Goal: Transaction & Acquisition: Purchase product/service

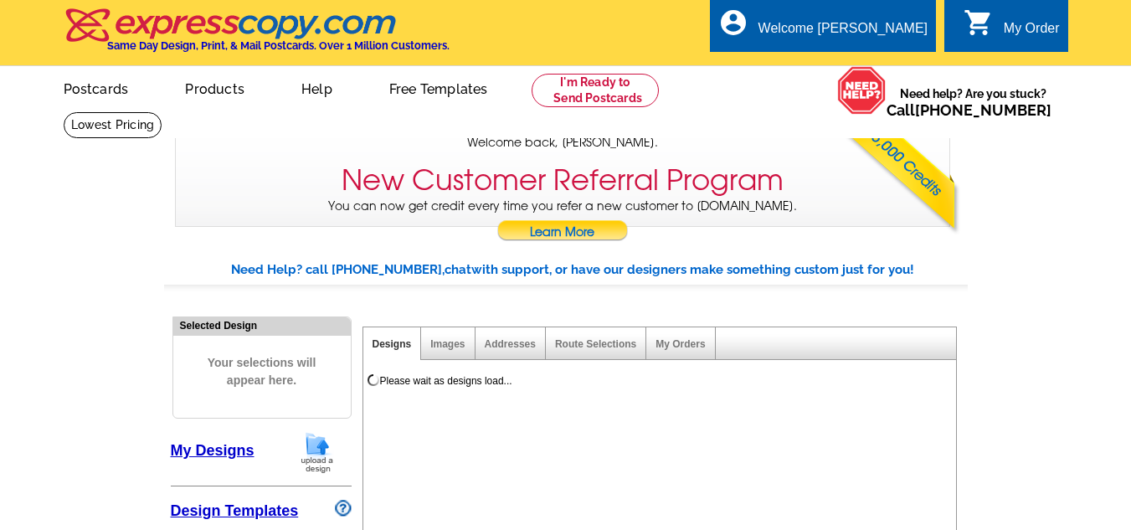
select select "785"
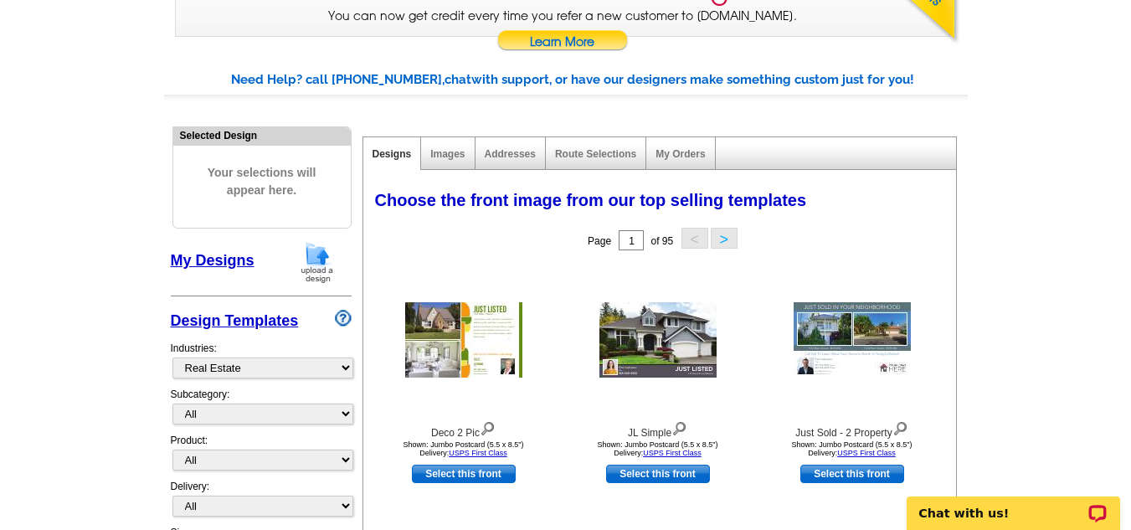
scroll to position [223, 0]
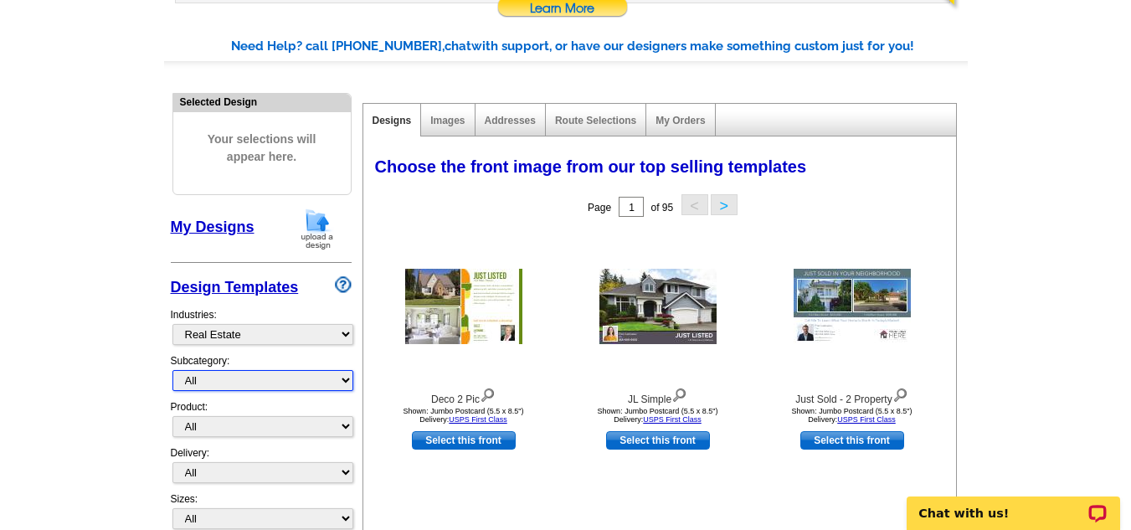
click at [347, 382] on select "All RE/MAX® Referrals [PERSON_NAME]® Berkshire Hathaway Home Services Century 2…" at bounding box center [262, 380] width 181 height 21
select select "807"
click at [172, 371] on select "All RE/MAX® Referrals [PERSON_NAME]® Berkshire Hathaway Home Services Century 2…" at bounding box center [262, 380] width 181 height 21
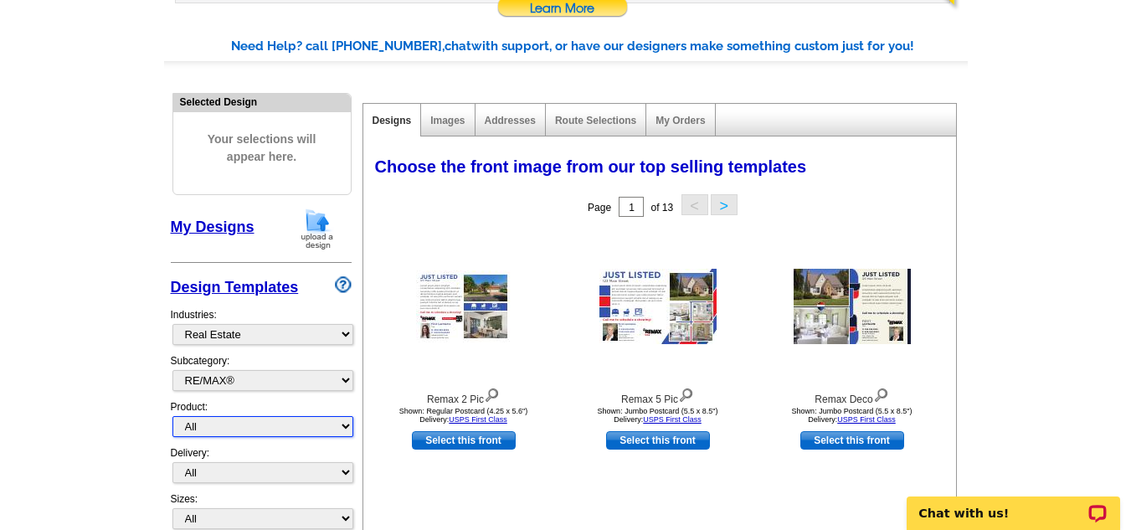
click at [347, 429] on select "All Postcards Letters and flyers Business Cards Door Hangers Greeting Cards" at bounding box center [262, 426] width 181 height 21
select select "1"
click at [172, 417] on select "All Postcards Letters and flyers Business Cards Door Hangers Greeting Cards" at bounding box center [262, 426] width 181 height 21
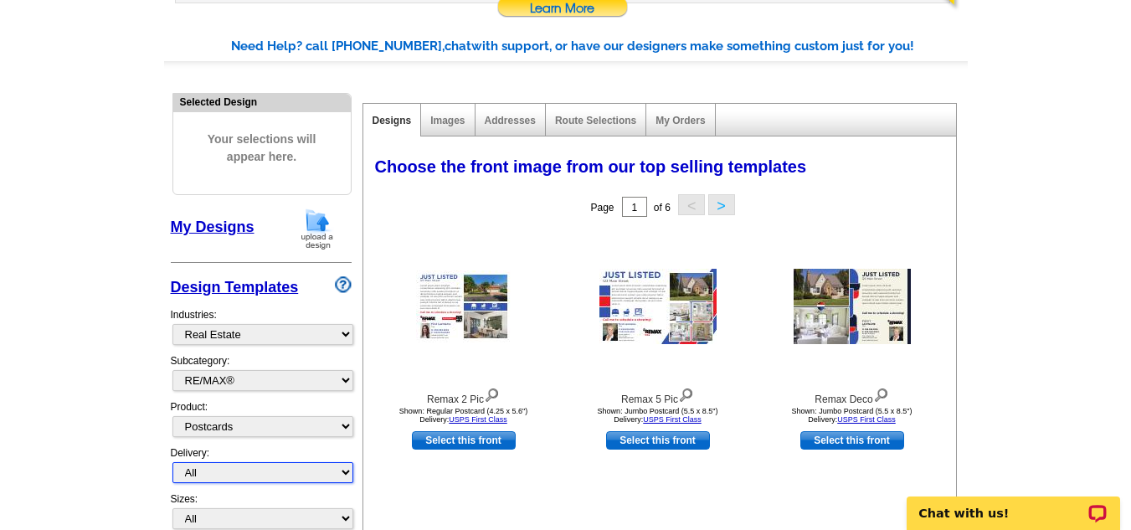
click at [345, 474] on select "All First Class Mail Shipped to Me EDDM Save 66% on Postage" at bounding box center [262, 472] width 181 height 21
select select "4"
click at [172, 463] on select "All First Class Mail Shipped to Me EDDM Save 66% on Postage" at bounding box center [262, 472] width 181 height 21
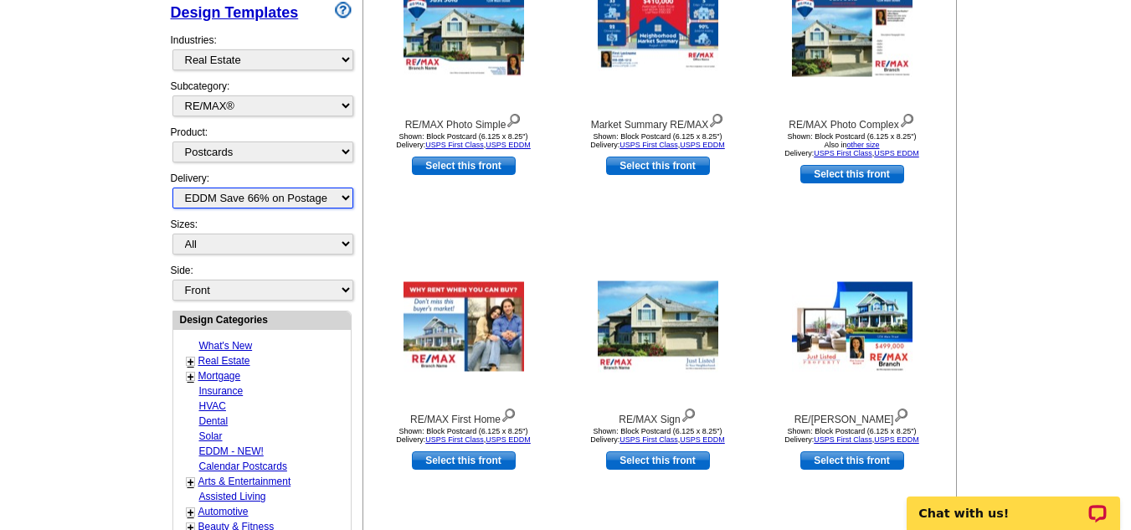
scroll to position [513, 0]
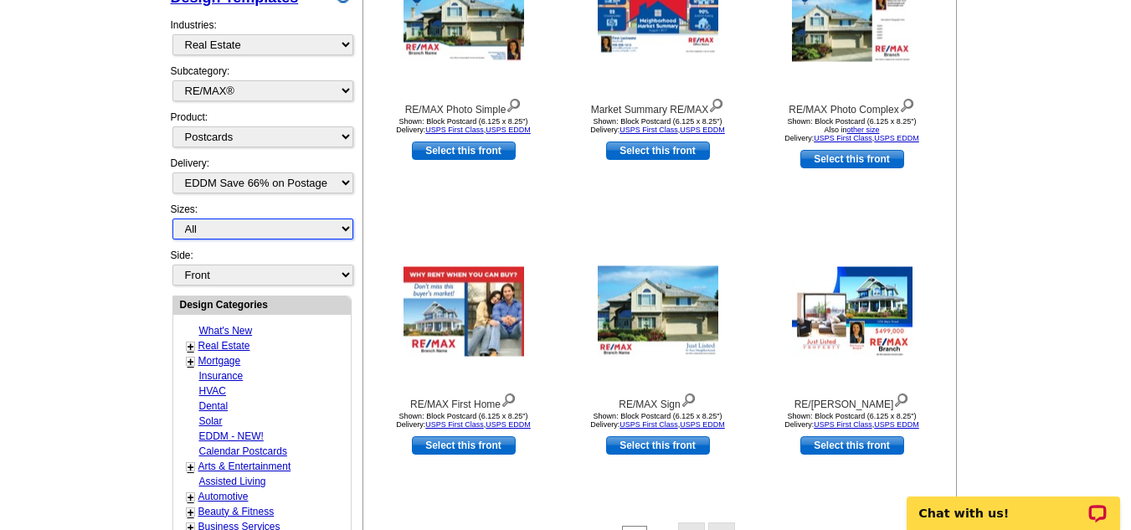
click at [345, 229] on select "All Jumbo Postcard (5.5" x 8.5") Regular Postcard (4.25" x 5.6") Panoramic Post…" at bounding box center [262, 228] width 181 height 21
click at [172, 219] on select "All Jumbo Postcard (5.5" x 8.5") Regular Postcard (4.25" x 5.6") Panoramic Post…" at bounding box center [262, 228] width 181 height 21
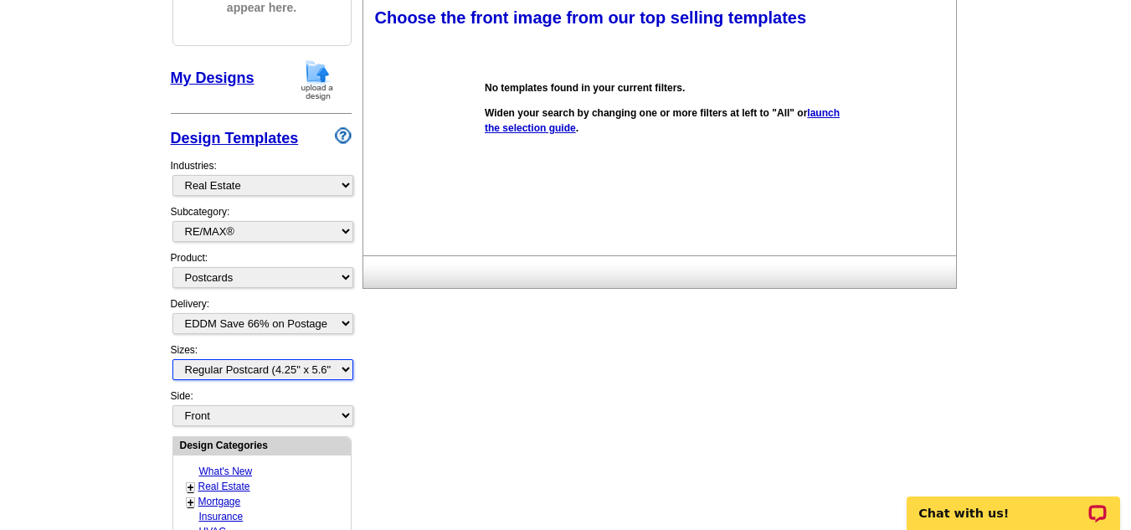
scroll to position [372, 0]
click at [346, 372] on select "All Jumbo Postcard (5.5" x 8.5") Regular Postcard (4.25" x 5.6") Panoramic Post…" at bounding box center [262, 370] width 181 height 21
click at [172, 361] on select "All Jumbo Postcard (5.5" x 8.5") Regular Postcard (4.25" x 5.6") Panoramic Post…" at bounding box center [262, 370] width 181 height 21
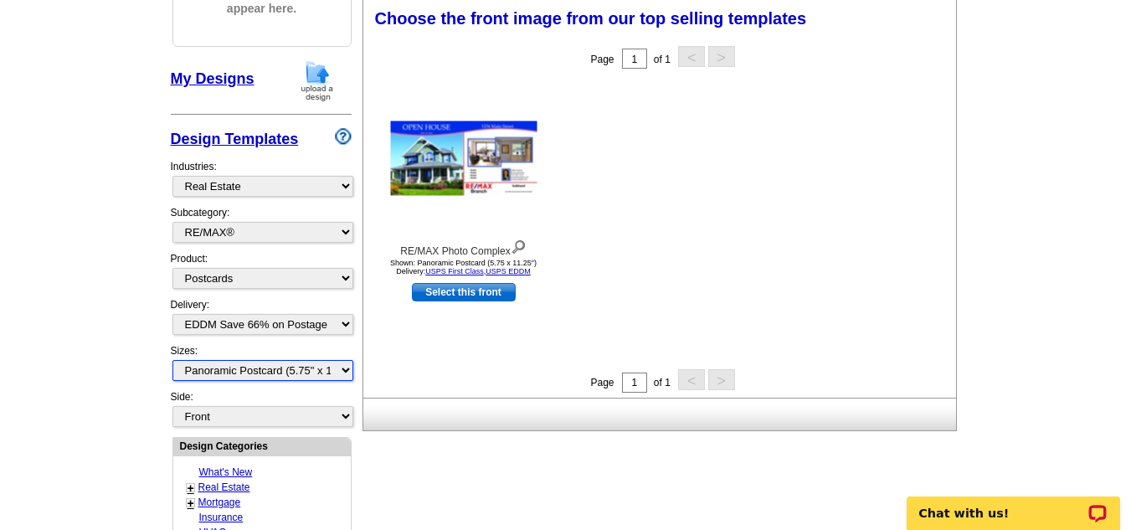
click at [346, 378] on select "All Jumbo Postcard (5.5" x 8.5") Regular Postcard (4.25" x 5.6") Panoramic Post…" at bounding box center [262, 370] width 181 height 21
click at [172, 361] on select "All Jumbo Postcard (5.5" x 8.5") Regular Postcard (4.25" x 5.6") Panoramic Post…" at bounding box center [262, 370] width 181 height 21
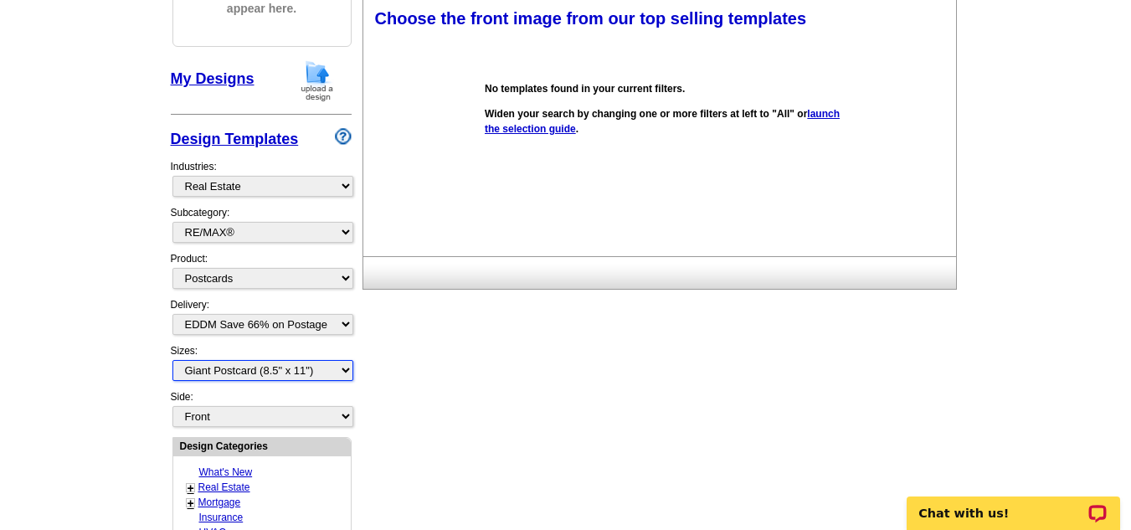
click at [346, 372] on select "All Jumbo Postcard (5.5" x 8.5") Regular Postcard (4.25" x 5.6") Panoramic Post…" at bounding box center [262, 370] width 181 height 21
select select "14"
click at [172, 361] on select "All Jumbo Postcard (5.5" x 8.5") Regular Postcard (4.25" x 5.6") Panoramic Post…" at bounding box center [262, 370] width 181 height 21
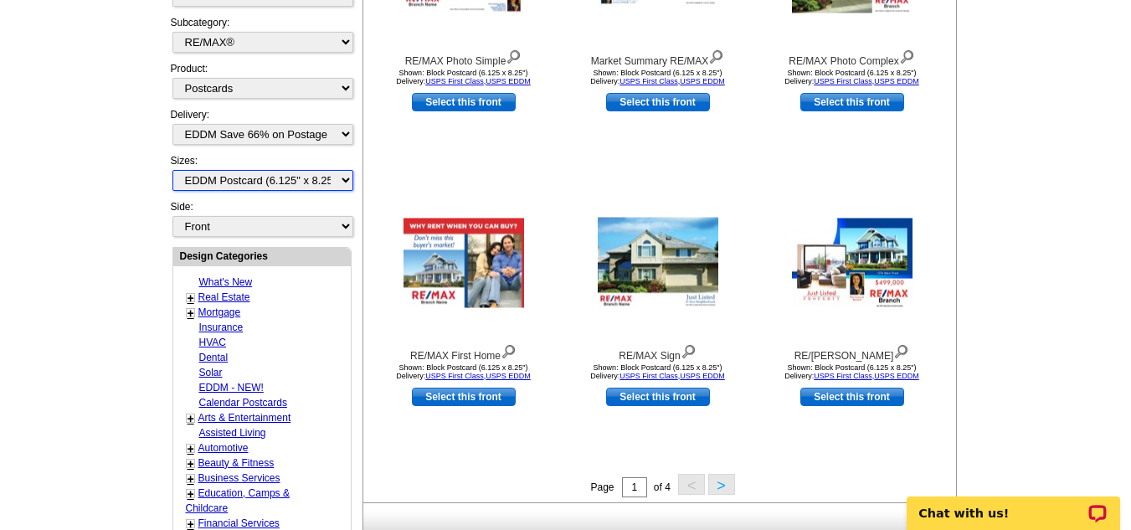
scroll to position [618, 0]
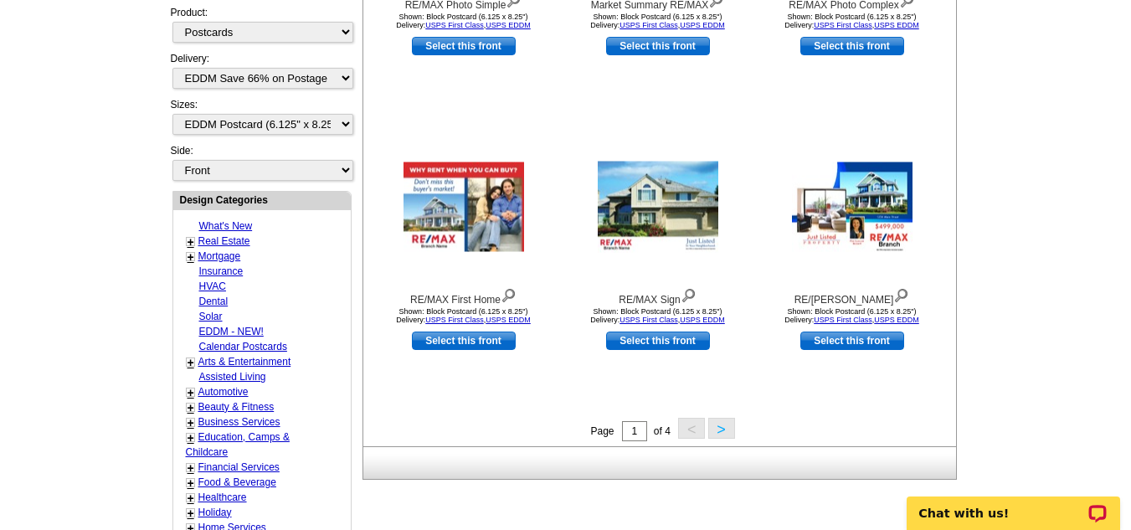
click at [719, 431] on button ">" at bounding box center [721, 428] width 27 height 21
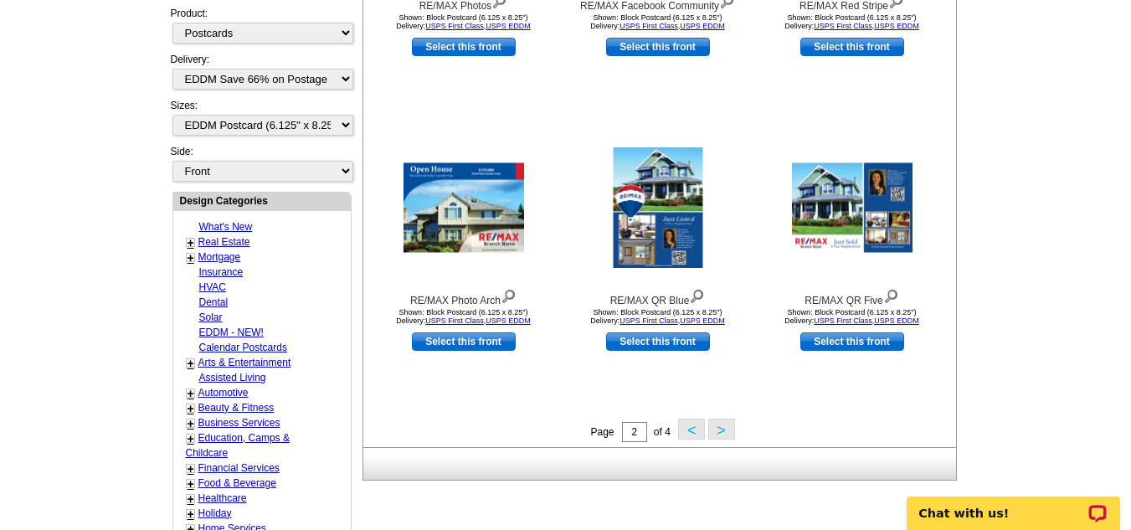
scroll to position [628, 0]
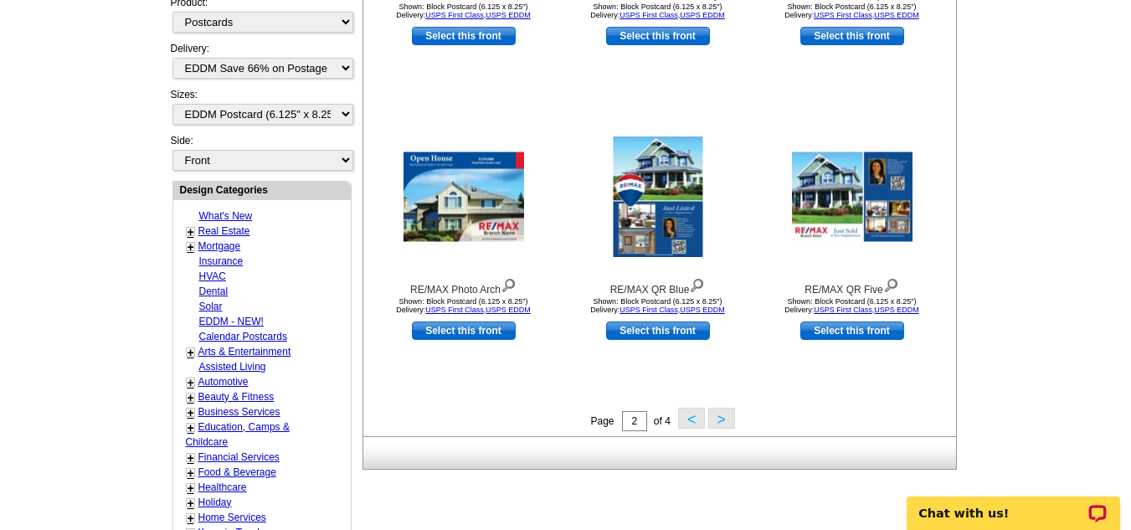
click at [722, 420] on button ">" at bounding box center [721, 418] width 27 height 21
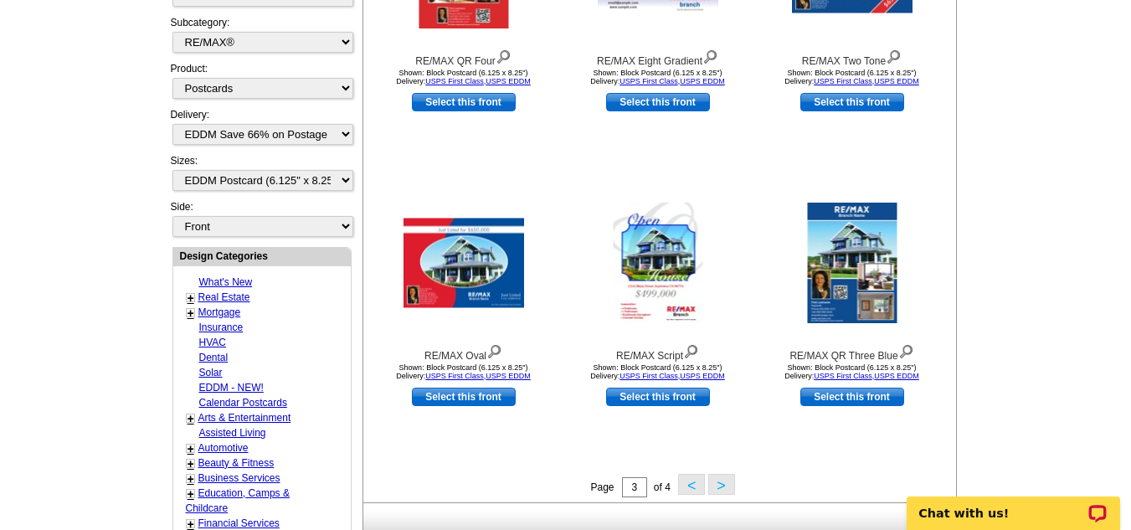
scroll to position [572, 0]
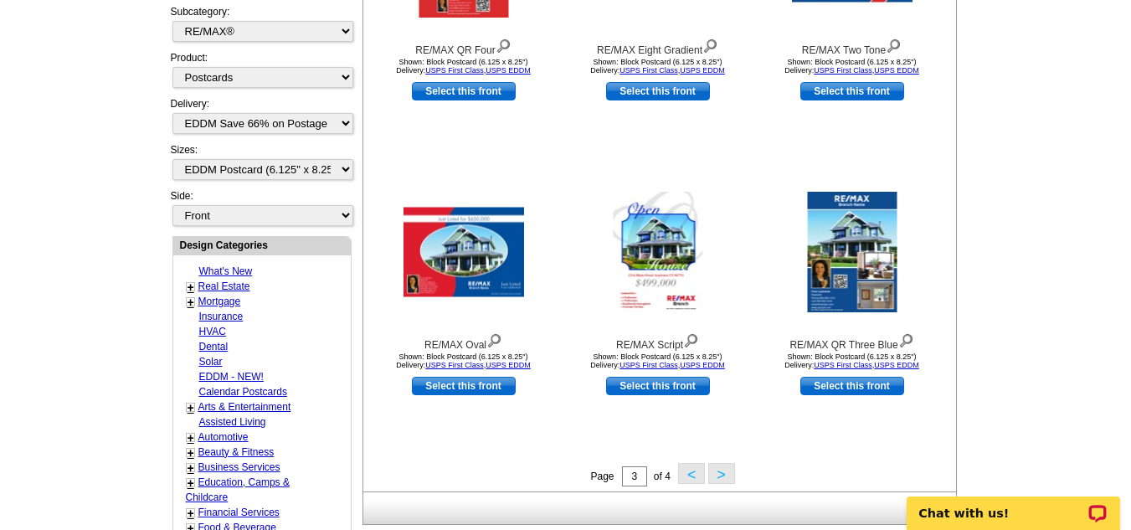
click at [729, 476] on button ">" at bounding box center [721, 473] width 27 height 21
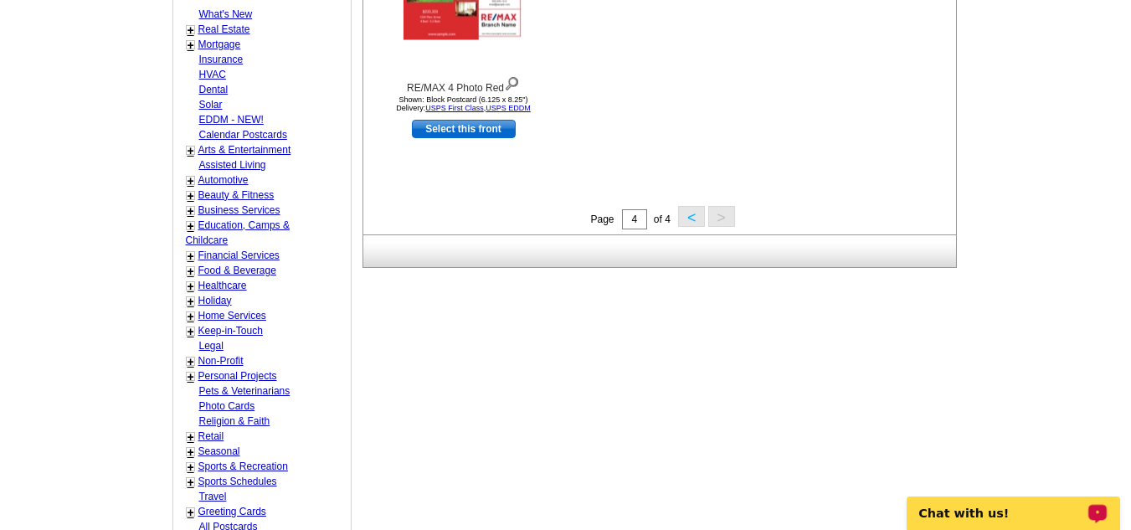
scroll to position [852, 0]
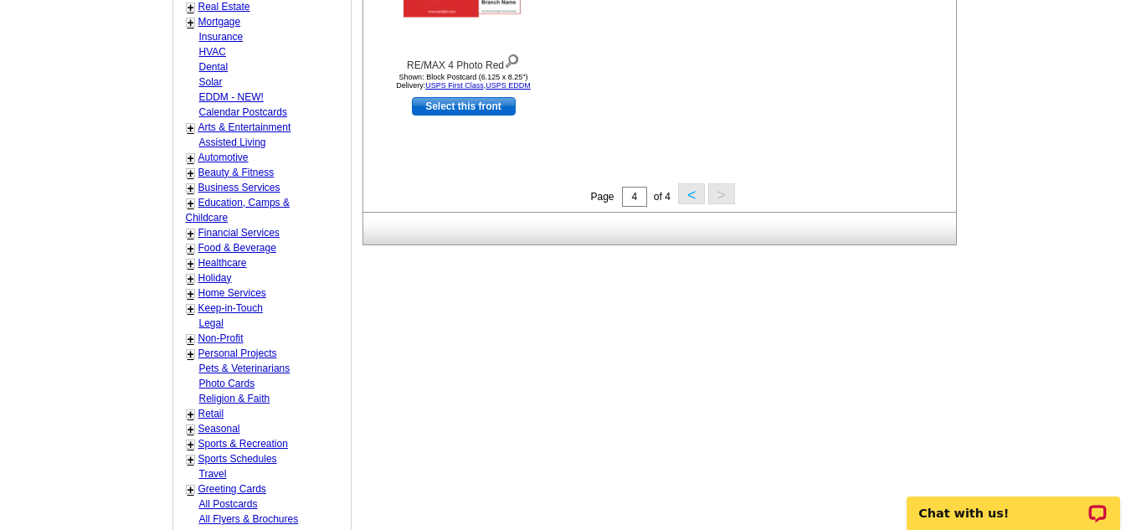
click at [687, 196] on button "<" at bounding box center [691, 193] width 27 height 21
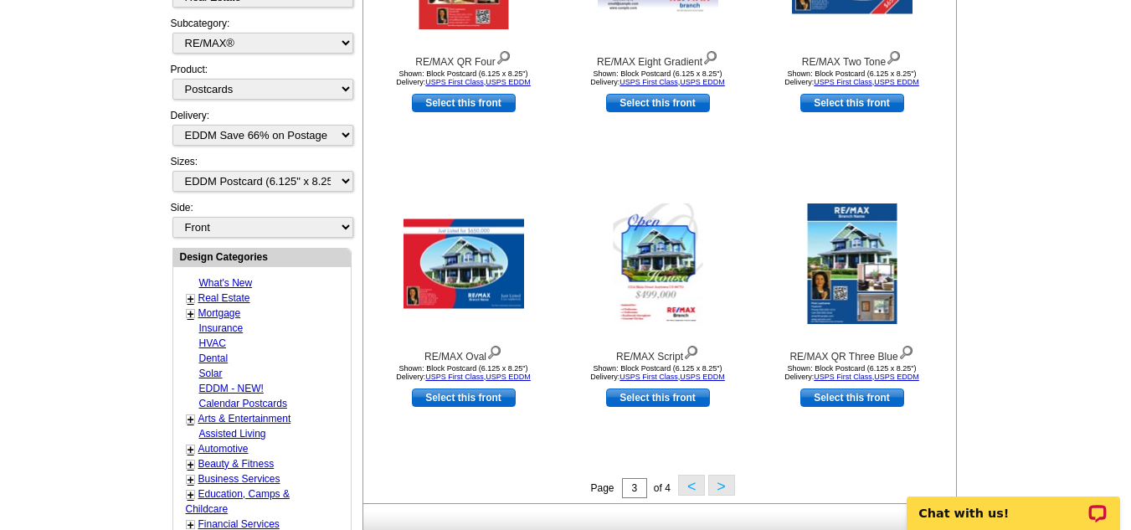
scroll to position [661, 0]
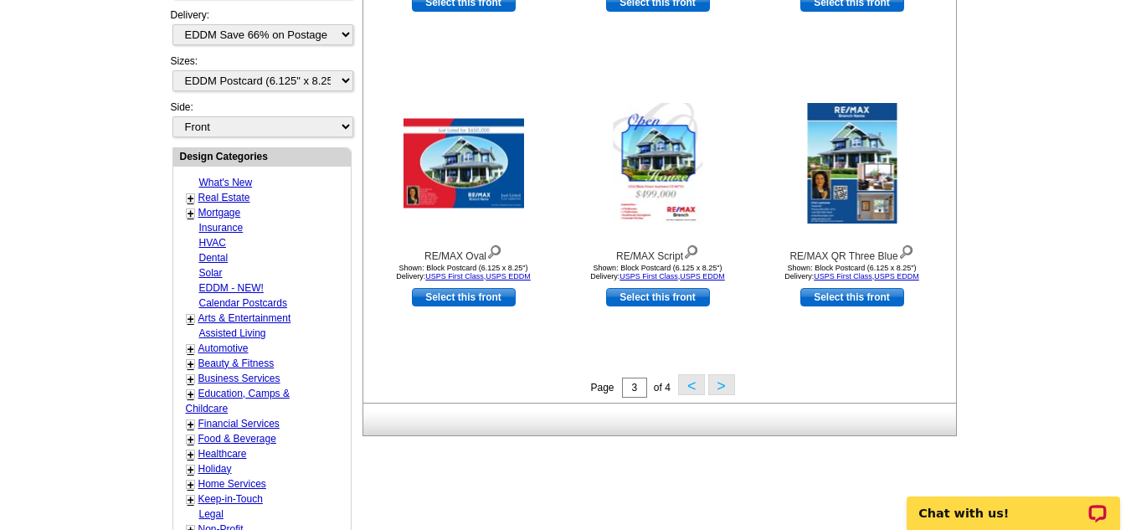
click at [691, 386] on button "<" at bounding box center [691, 384] width 27 height 21
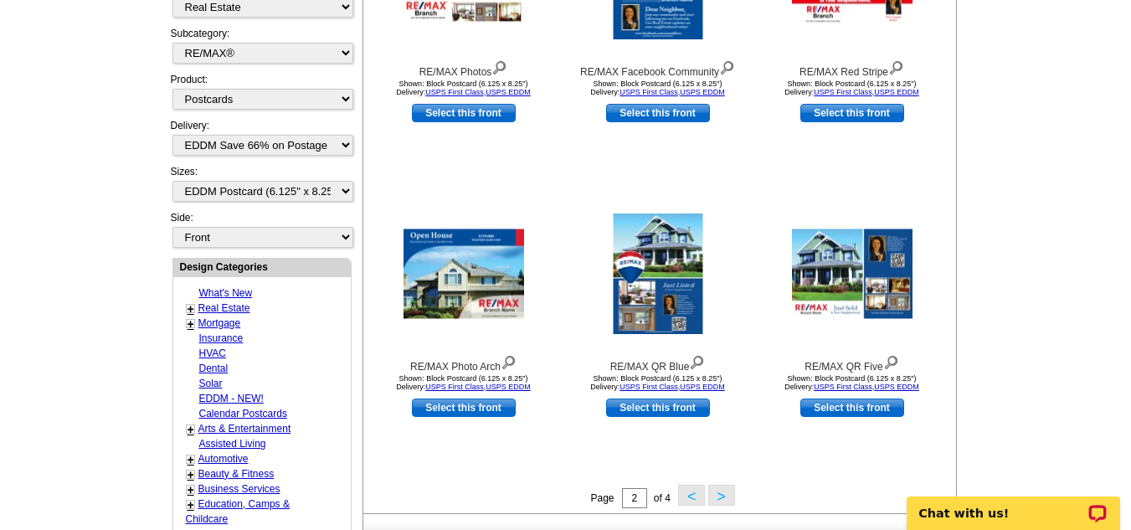
scroll to position [595, 0]
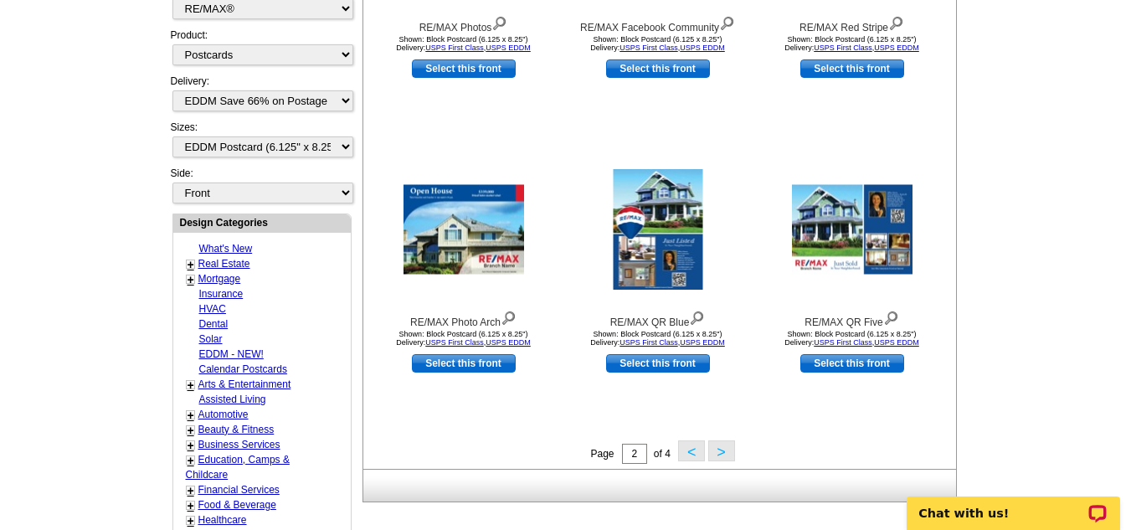
click at [729, 456] on button ">" at bounding box center [721, 450] width 27 height 21
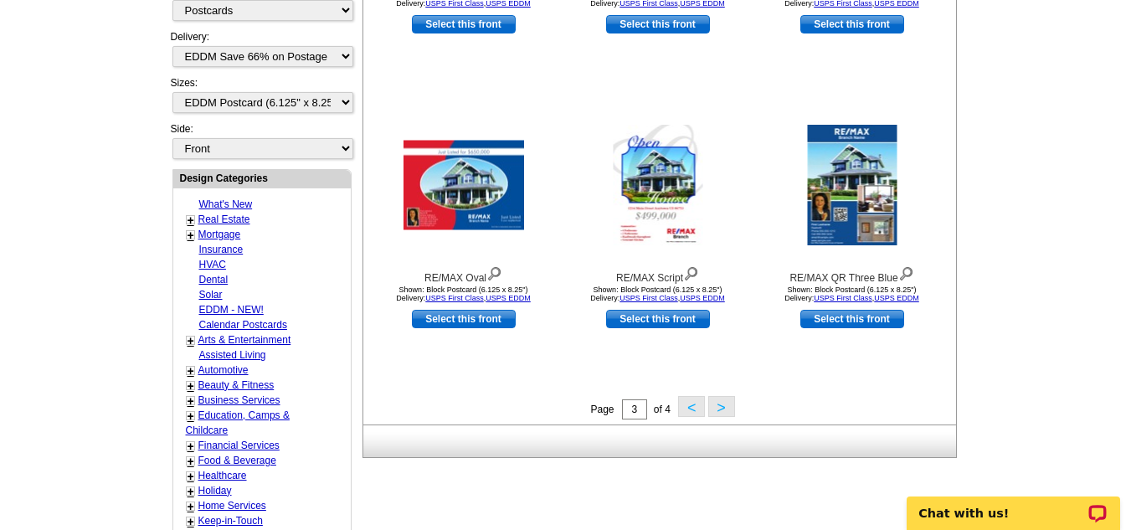
scroll to position [662, 0]
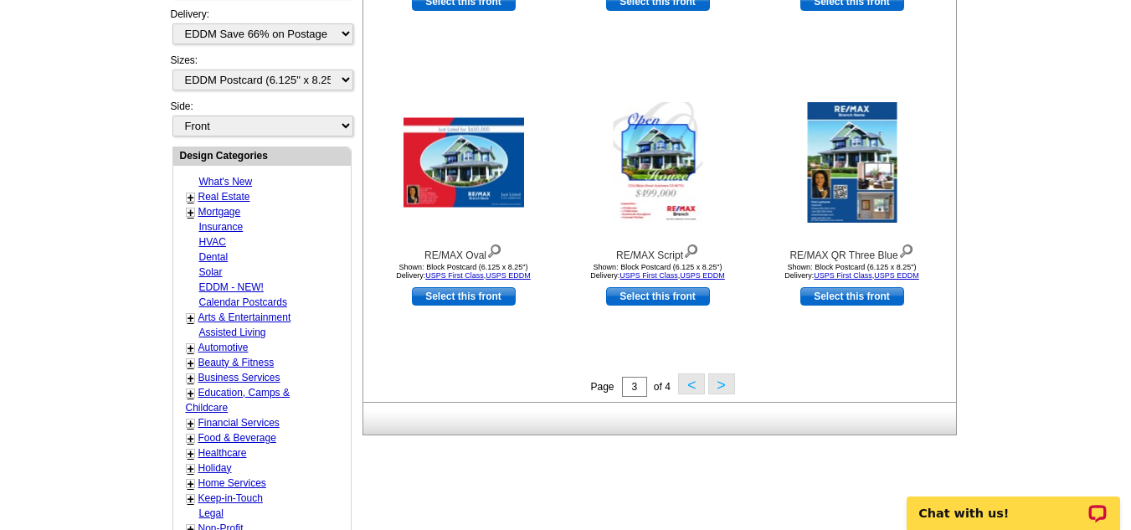
click at [690, 390] on button "<" at bounding box center [691, 383] width 27 height 21
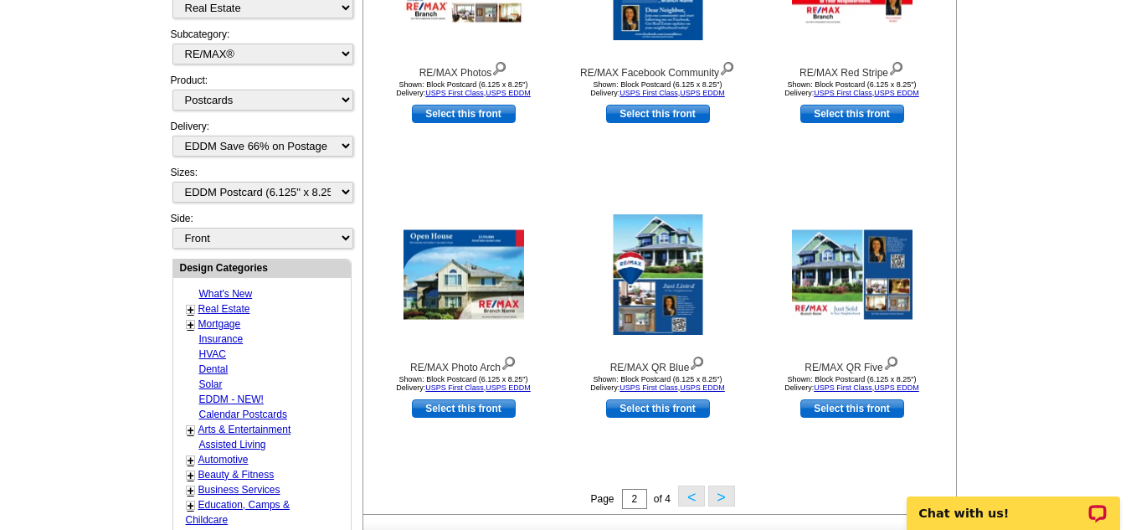
scroll to position [628, 0]
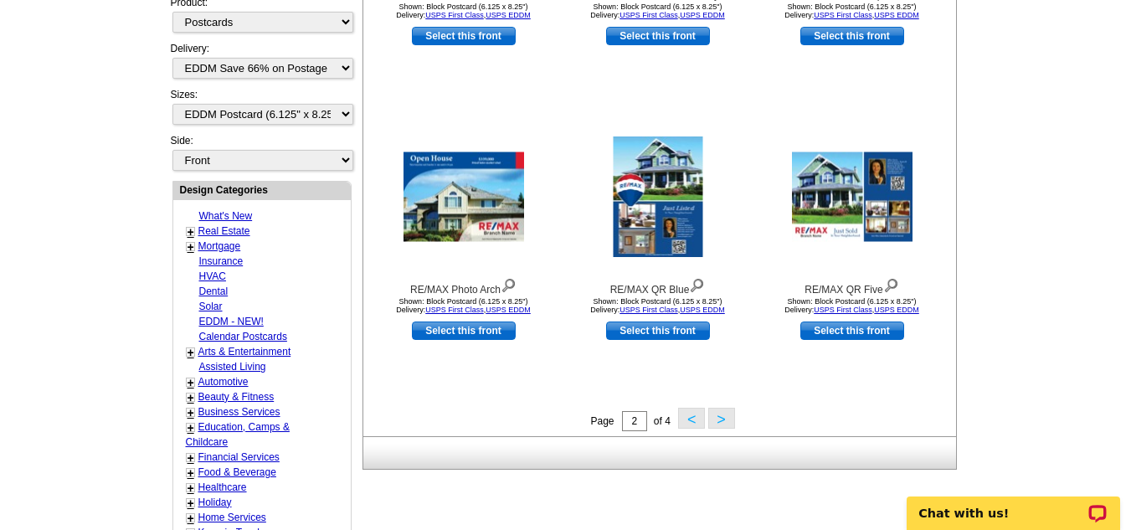
click at [696, 420] on button "<" at bounding box center [691, 418] width 27 height 21
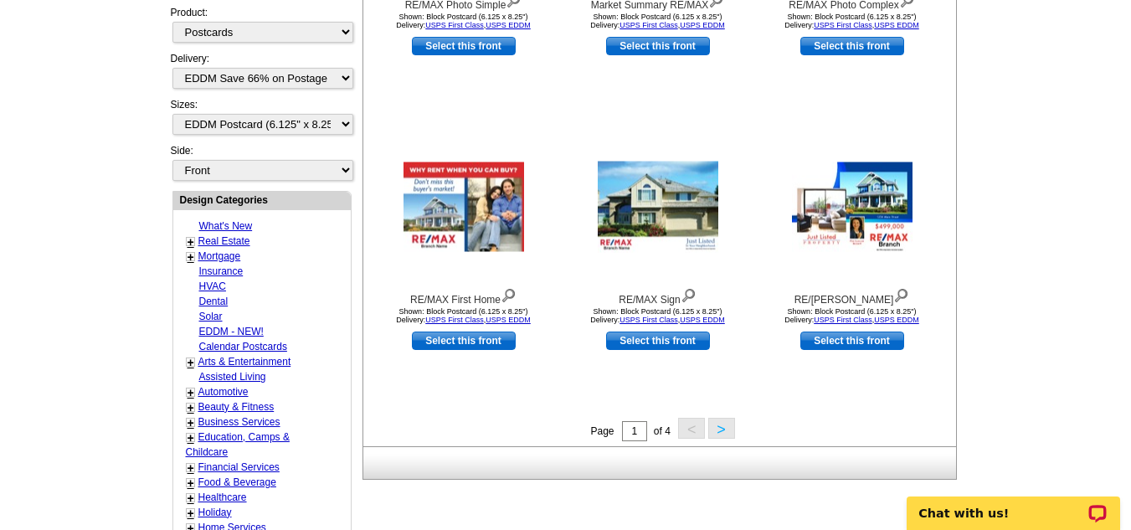
scroll to position [629, 0]
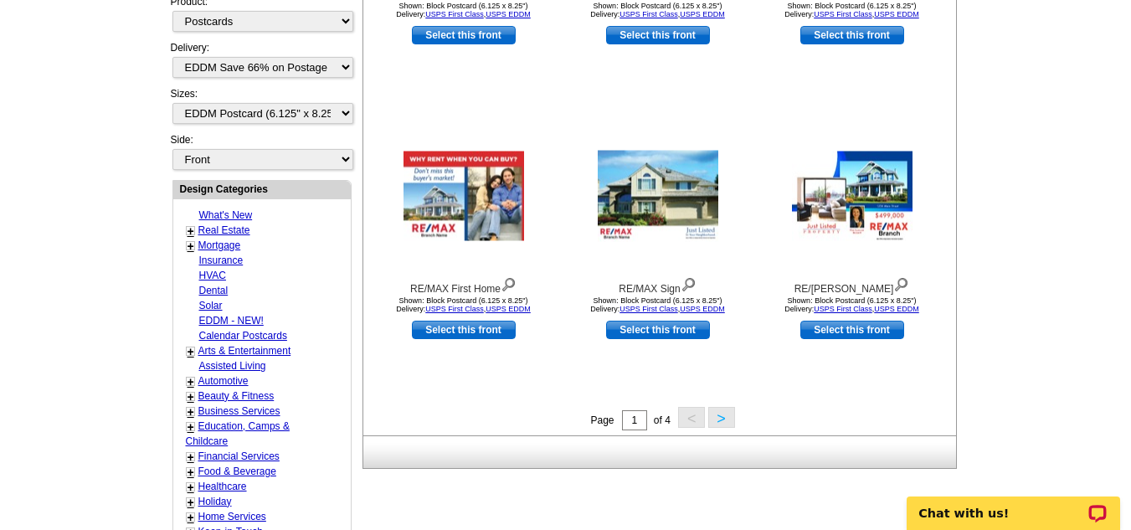
click at [721, 420] on button ">" at bounding box center [721, 417] width 27 height 21
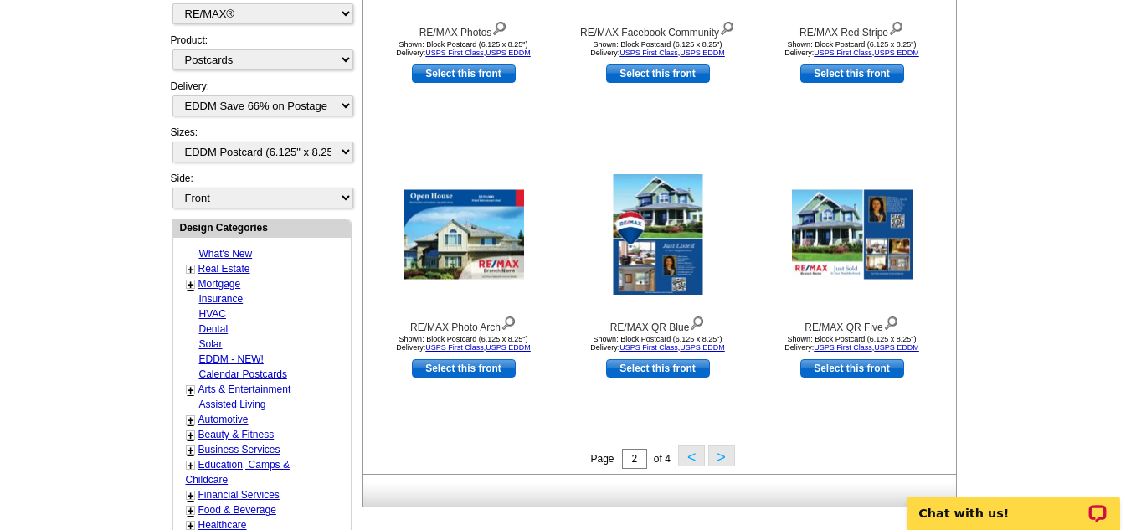
scroll to position [606, 0]
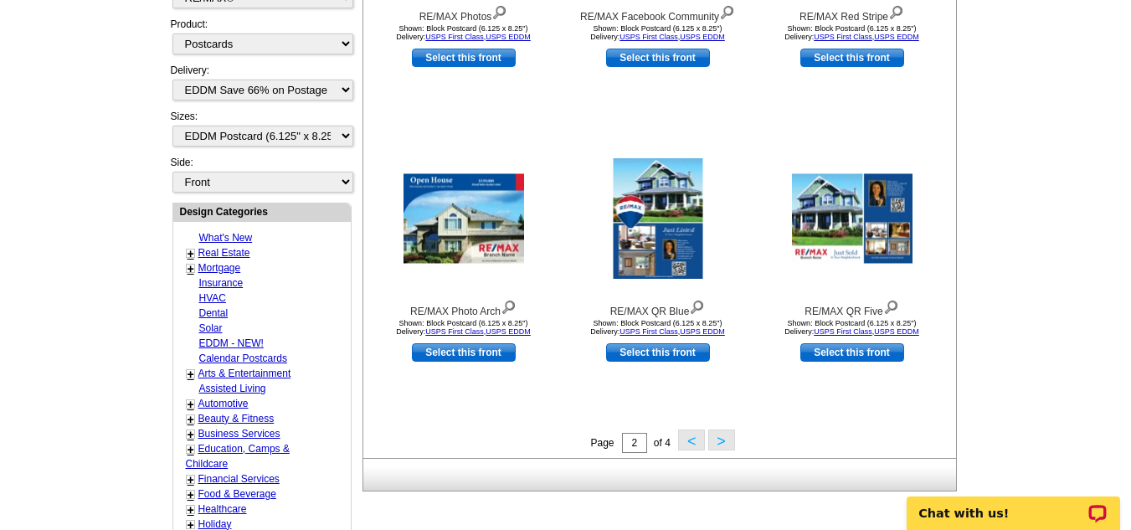
click at [226, 343] on link "EDDM - NEW!" at bounding box center [231, 343] width 64 height 12
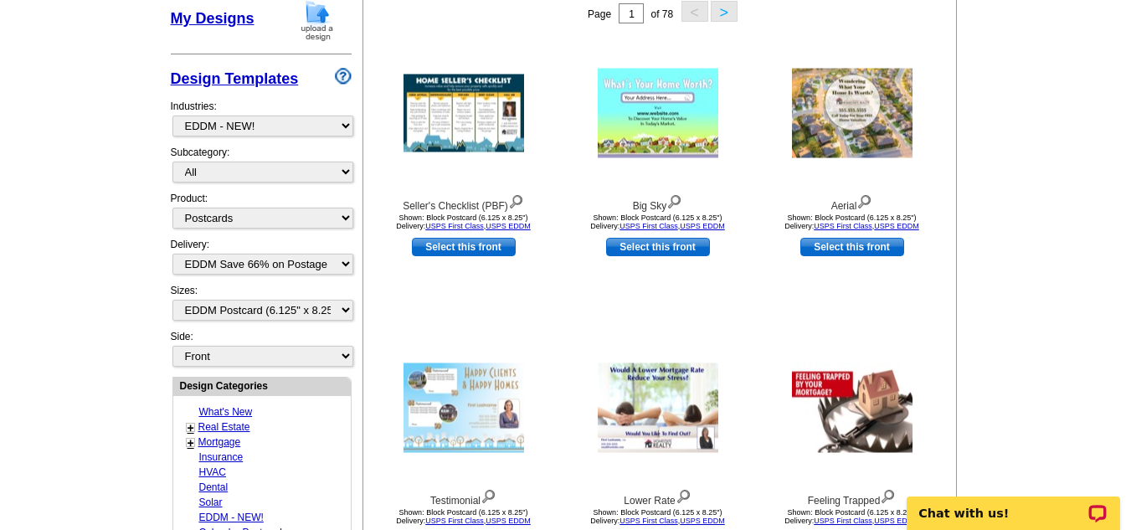
scroll to position [420, 0]
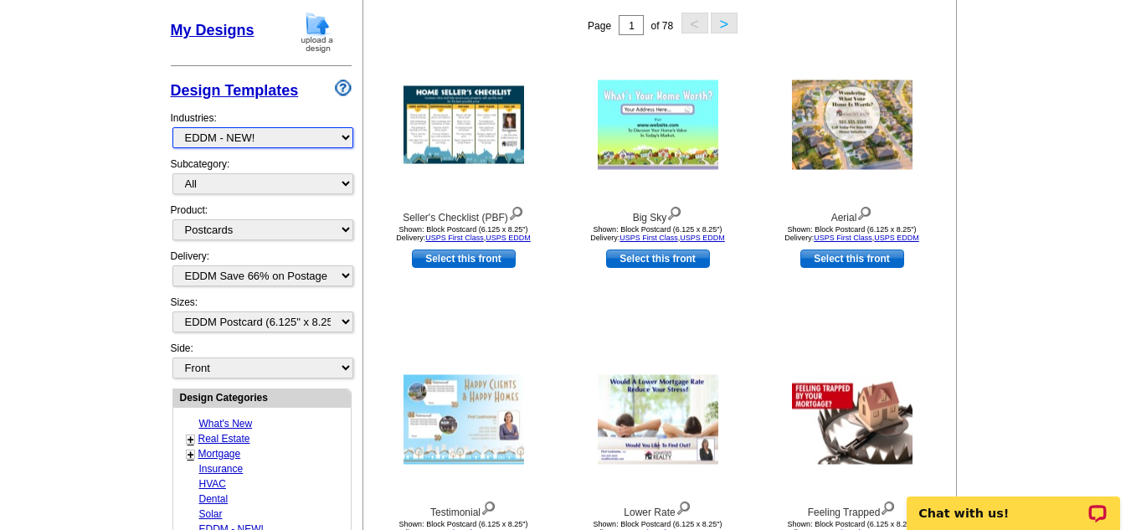
click at [347, 139] on select "What's New Real Estate Mortgage Insurance HVAC Dental Solar EDDM - NEW! Calenda…" at bounding box center [262, 137] width 181 height 21
select select "785"
click at [172, 128] on select "What's New Real Estate Mortgage Insurance HVAC Dental Solar EDDM - NEW! Calenda…" at bounding box center [262, 137] width 181 height 21
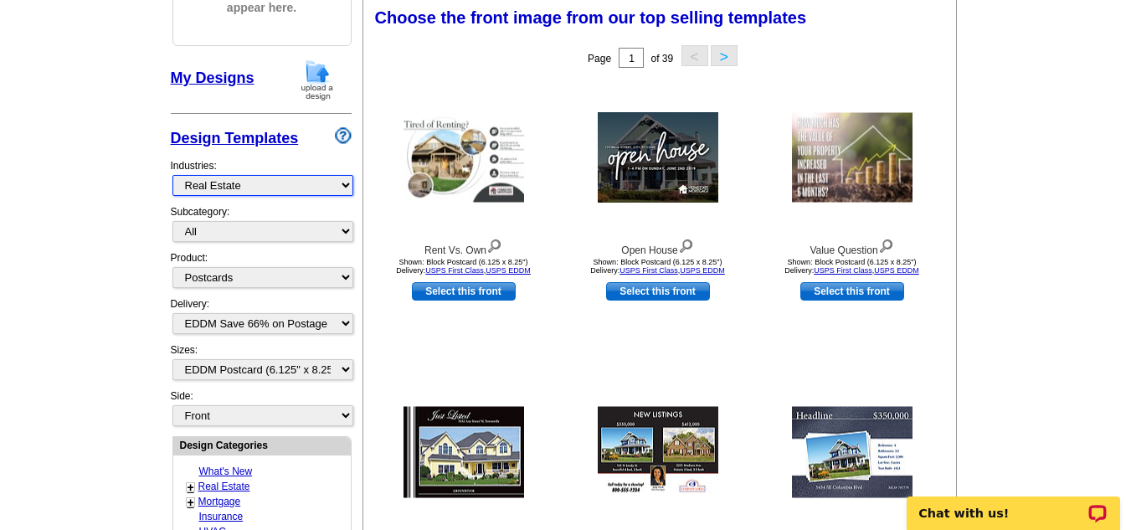
scroll to position [372, 0]
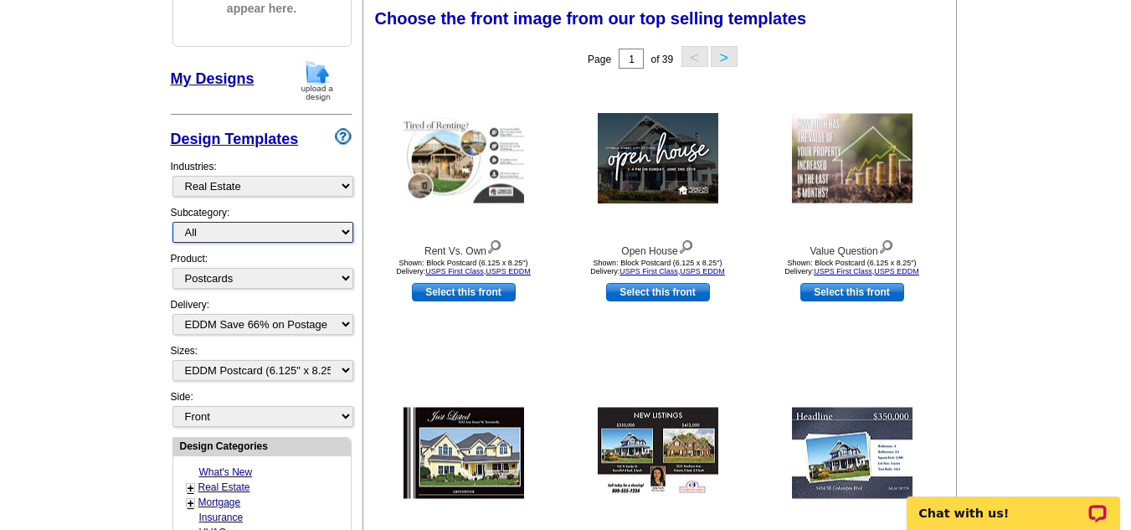
click at [344, 235] on select "All RE/MAX® Referrals [PERSON_NAME]® Berkshire Hathaway Home Services Century 2…" at bounding box center [262, 232] width 181 height 21
click at [172, 223] on select "All RE/MAX® Referrals [PERSON_NAME]® Berkshire Hathaway Home Services Century 2…" at bounding box center [262, 232] width 181 height 21
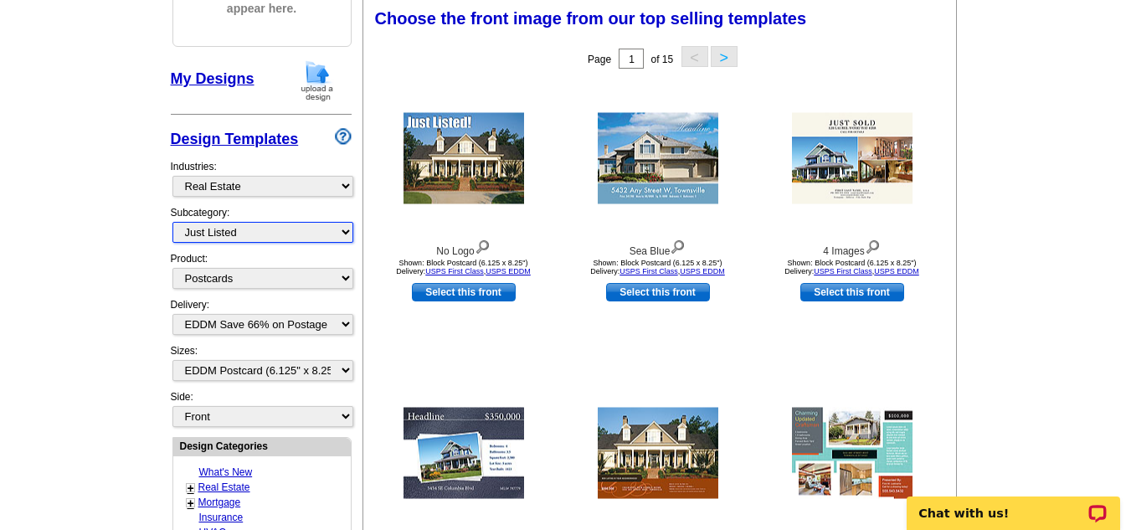
click at [344, 234] on select "All RE/MAX® Referrals [PERSON_NAME]® Berkshire Hathaway Home Services Century 2…" at bounding box center [262, 232] width 181 height 21
select select "807"
click at [172, 223] on select "All RE/MAX® Referrals [PERSON_NAME]® Berkshire Hathaway Home Services Century 2…" at bounding box center [262, 232] width 181 height 21
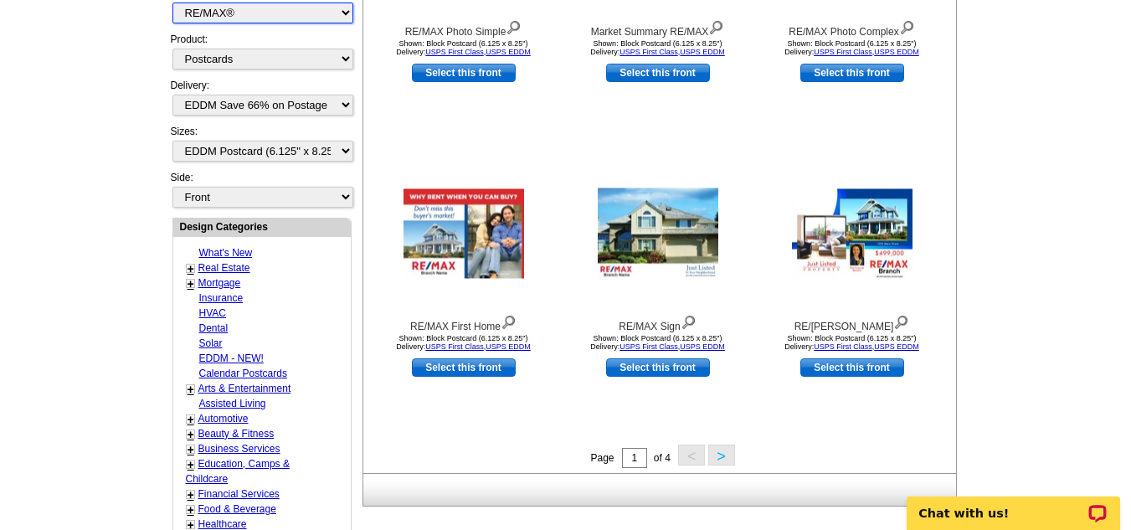
scroll to position [606, 0]
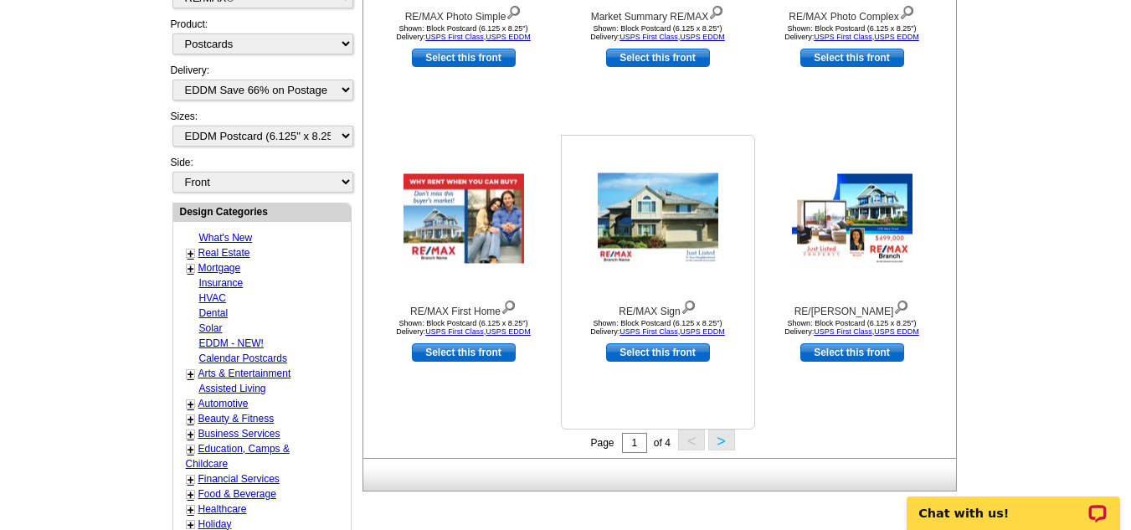
click at [715, 417] on div "RE/MAX Sign Shown: Block Postcard (6.125 x 8.25") Delivery: USPS First Class , …" at bounding box center [658, 282] width 194 height 295
click at [720, 443] on button ">" at bounding box center [721, 439] width 27 height 21
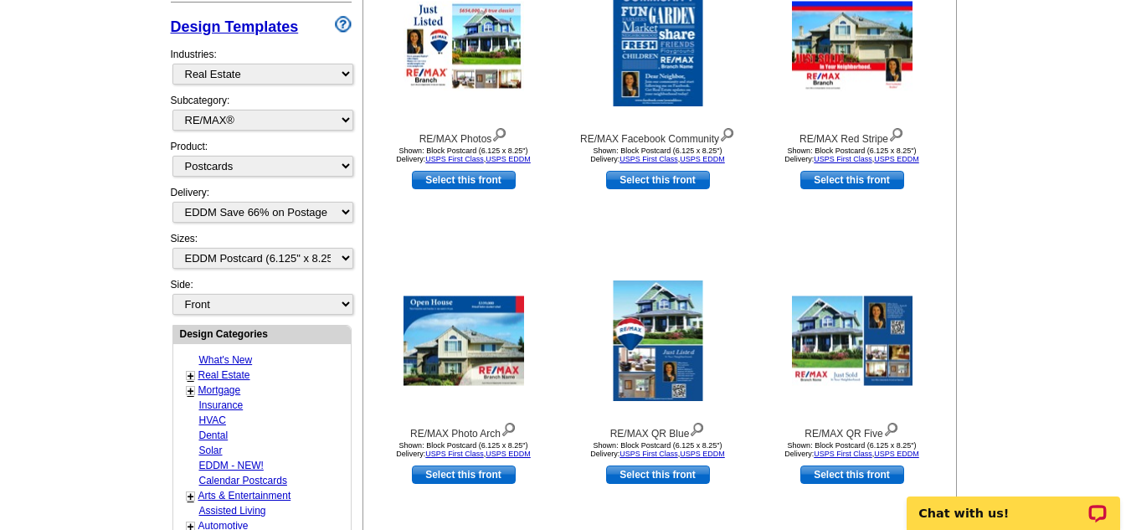
scroll to position [639, 0]
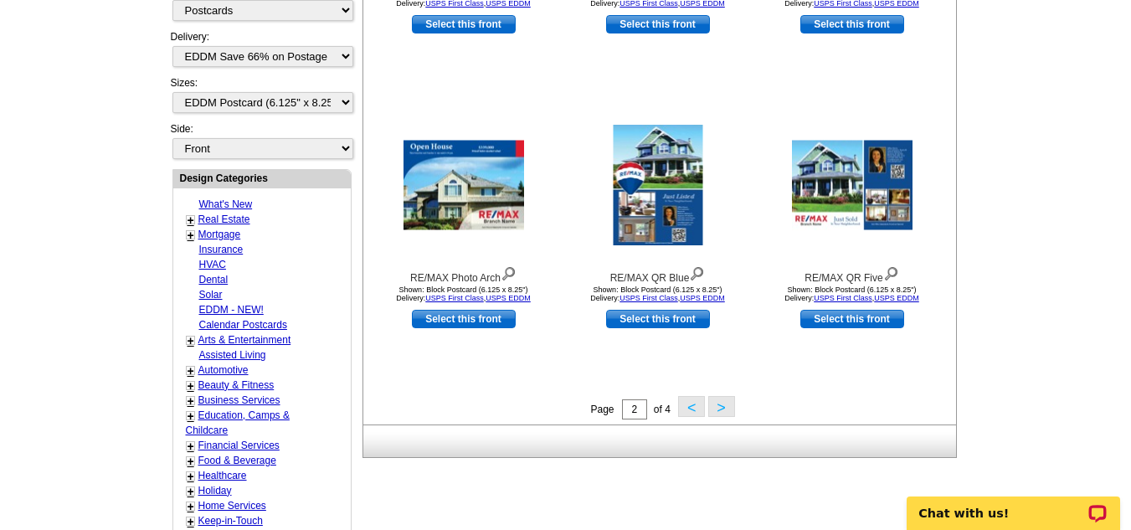
click at [720, 410] on button ">" at bounding box center [721, 406] width 27 height 21
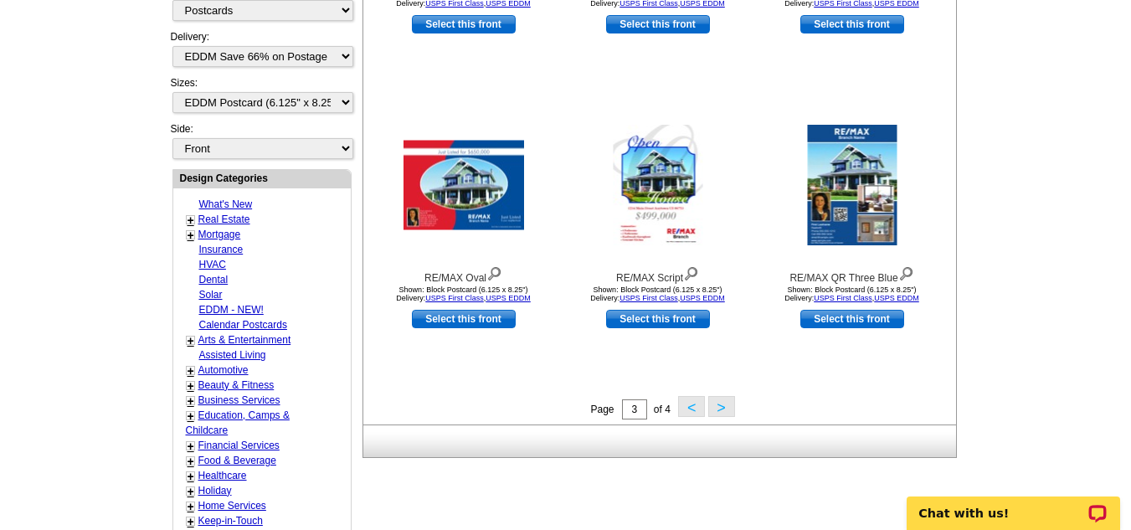
click at [723, 413] on button ">" at bounding box center [721, 406] width 27 height 21
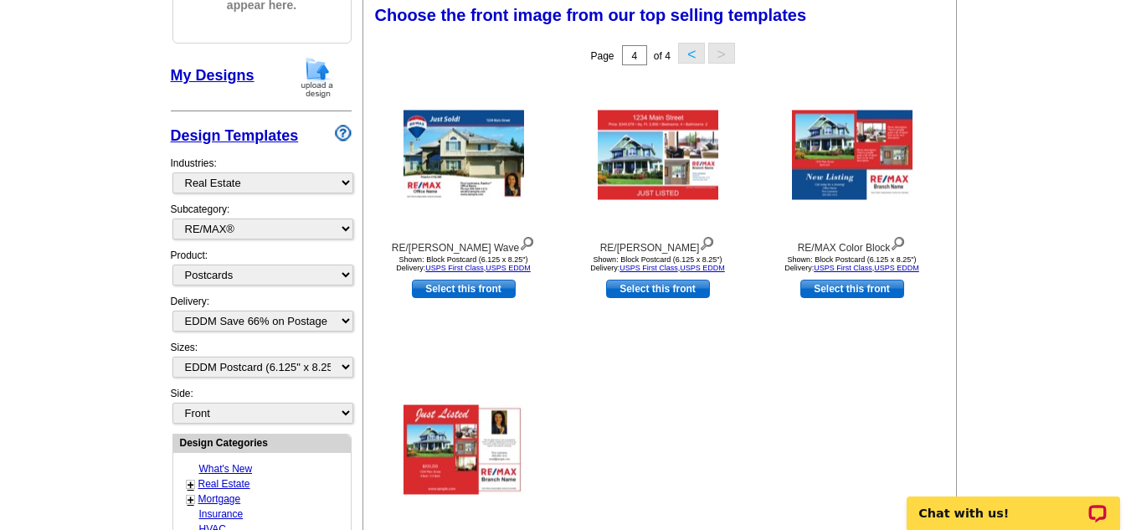
scroll to position [372, 0]
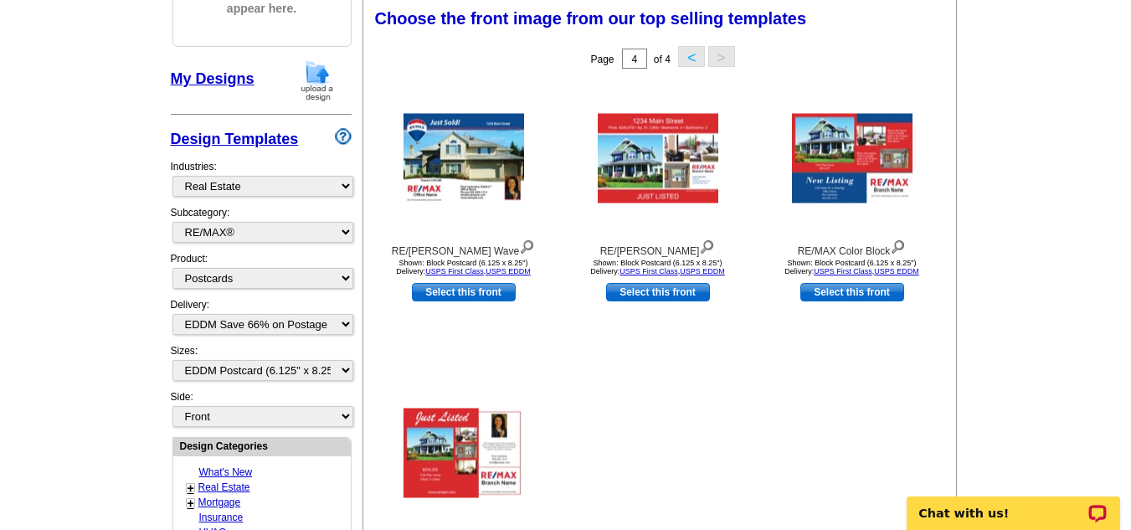
click at [685, 55] on button "<" at bounding box center [691, 56] width 27 height 21
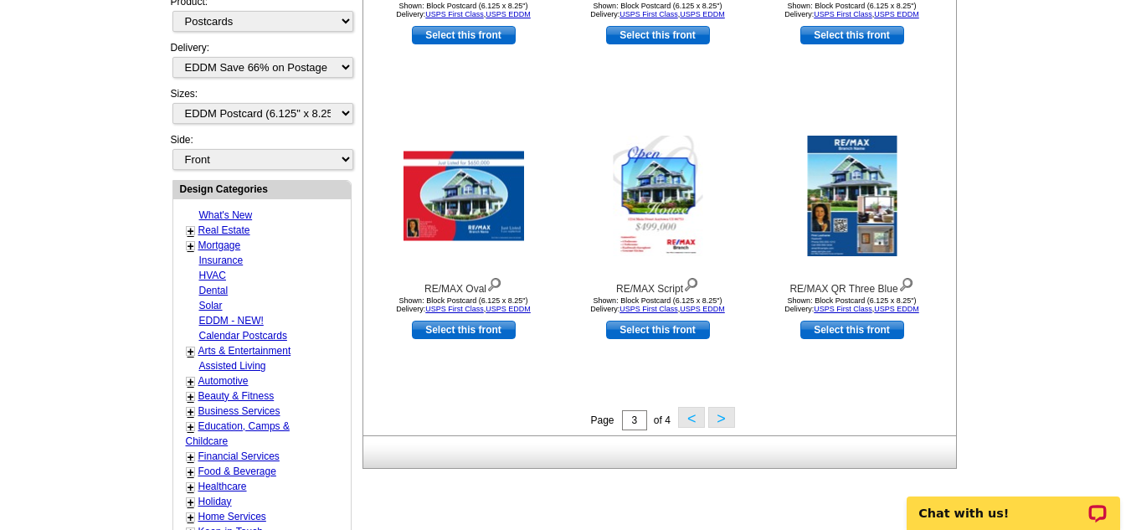
scroll to position [673, 0]
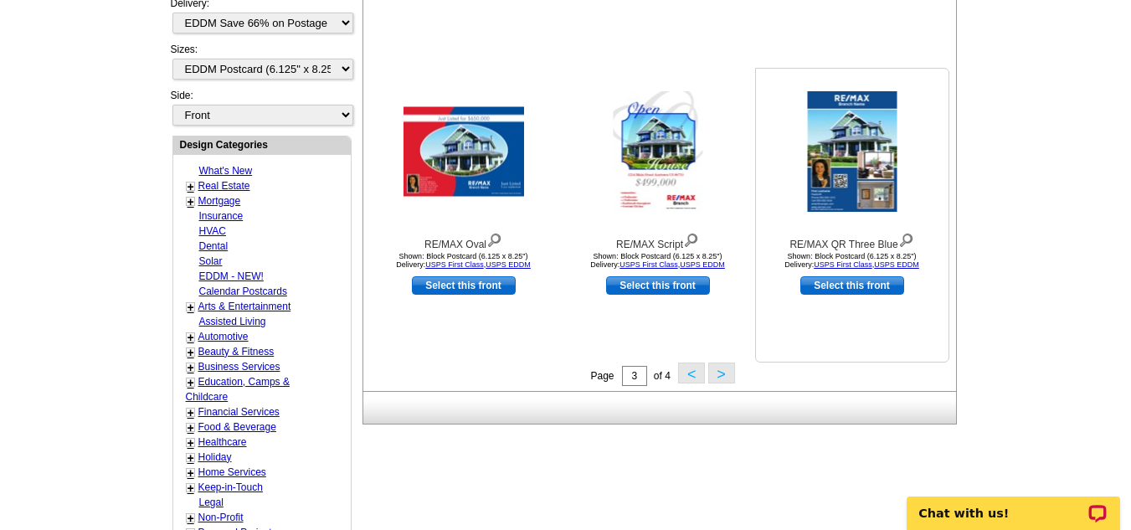
click at [856, 153] on img at bounding box center [852, 151] width 90 height 121
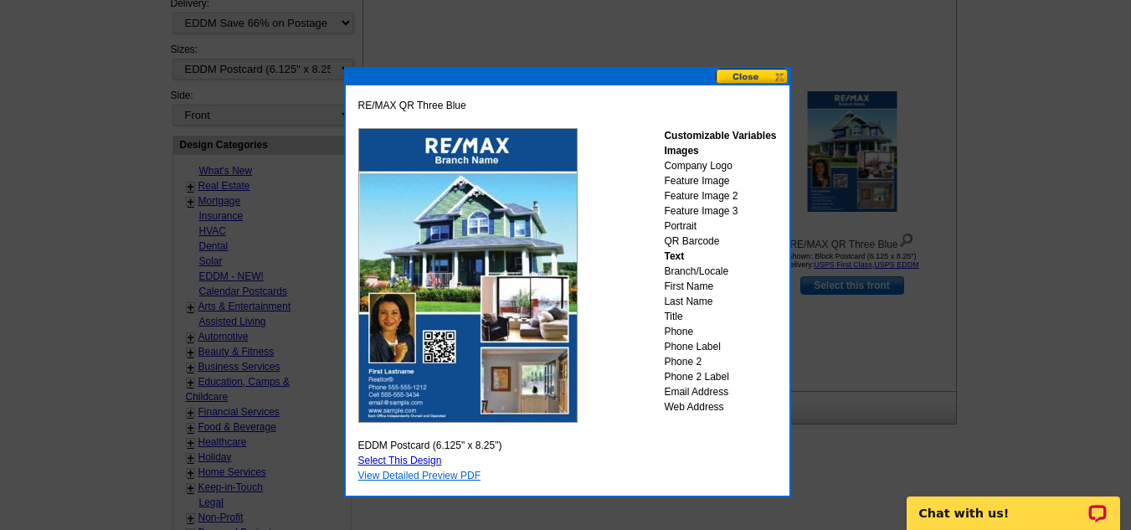
click at [444, 475] on link "View Detailed Preview PDF" at bounding box center [419, 476] width 123 height 12
